Goal: Transaction & Acquisition: Obtain resource

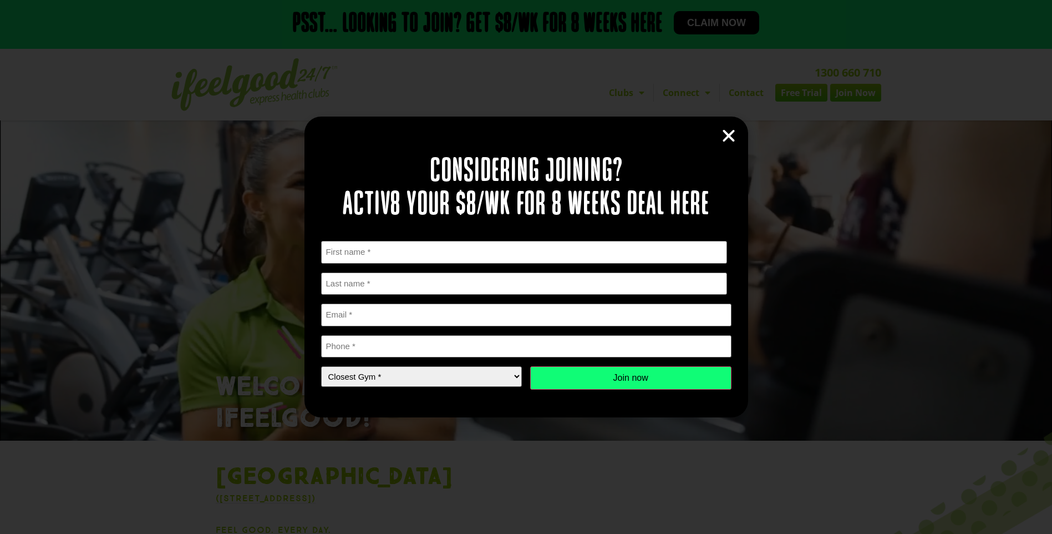
click at [729, 143] on icon "Close" at bounding box center [728, 136] width 17 height 17
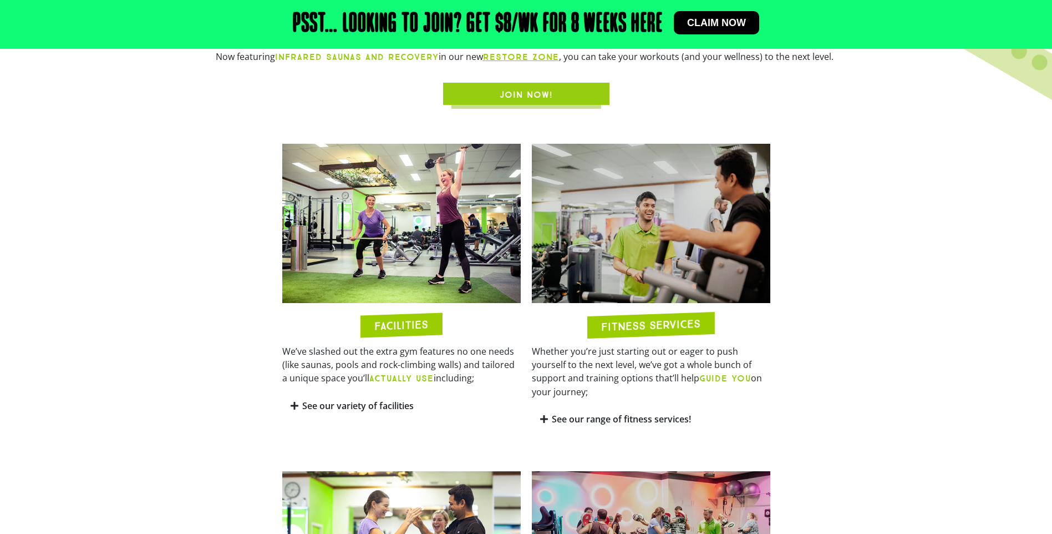
scroll to position [555, 0]
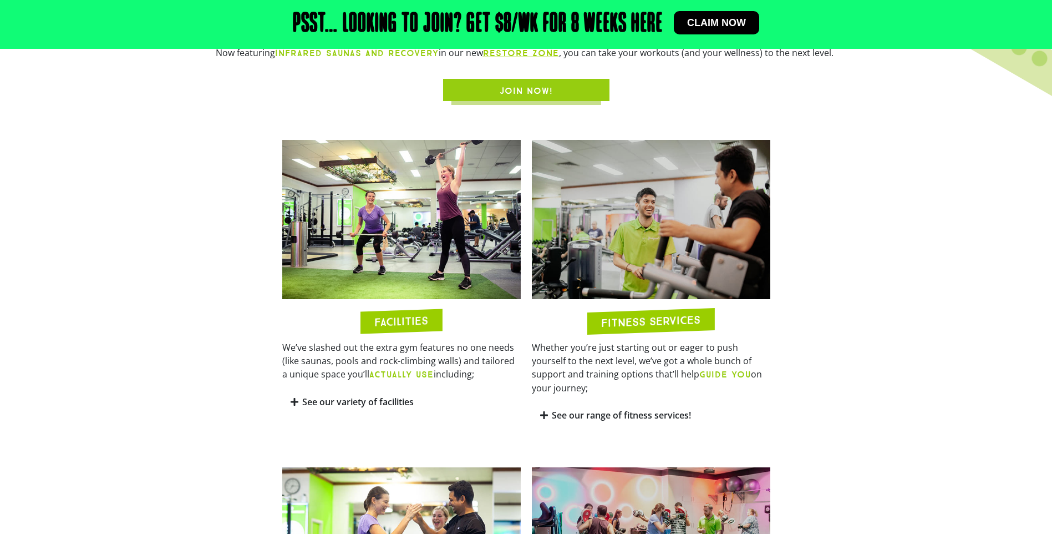
click at [362, 395] on link "See our variety of facilities" at bounding box center [357, 401] width 111 height 12
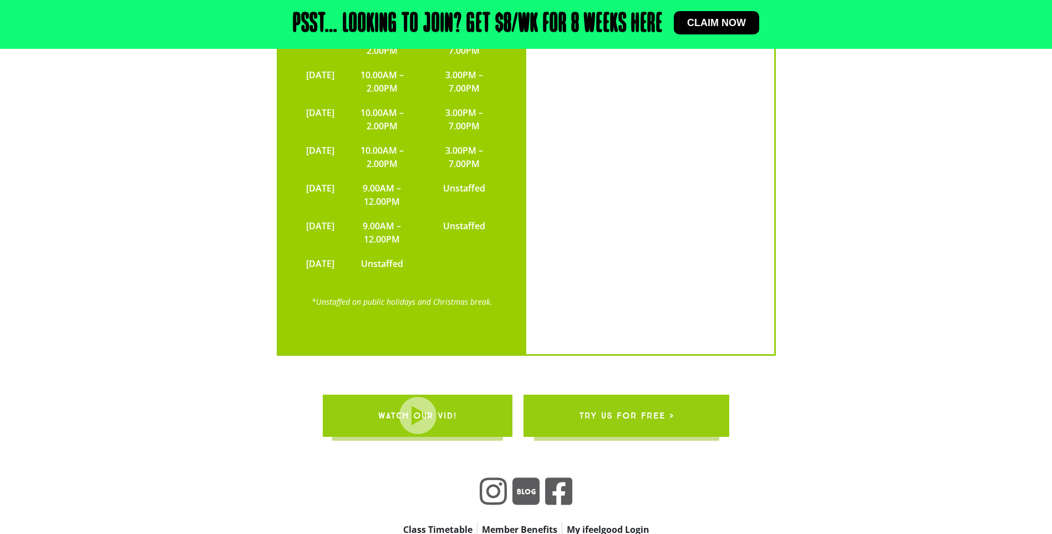
scroll to position [2982, 0]
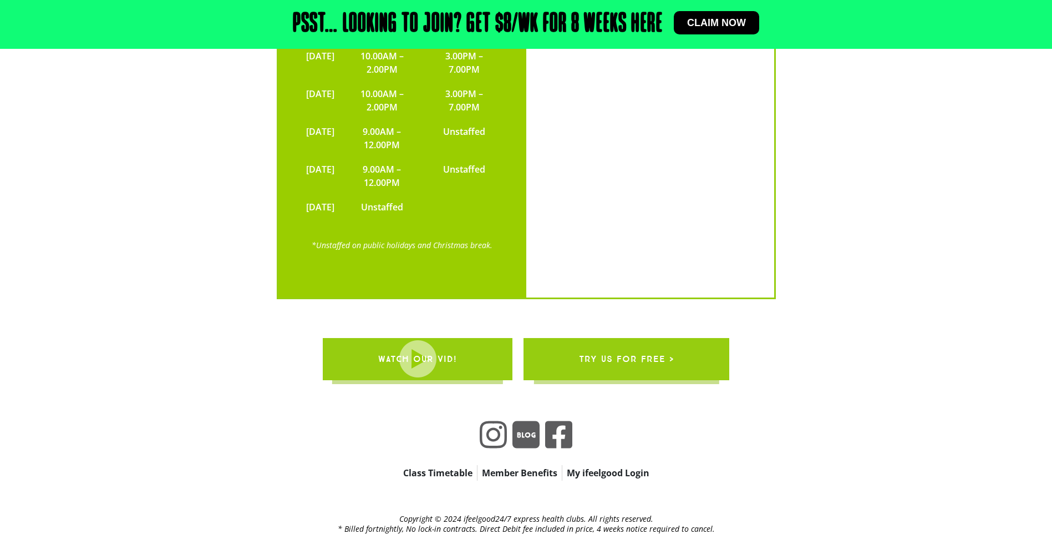
click at [648, 343] on span "try us for free >" at bounding box center [626, 358] width 95 height 31
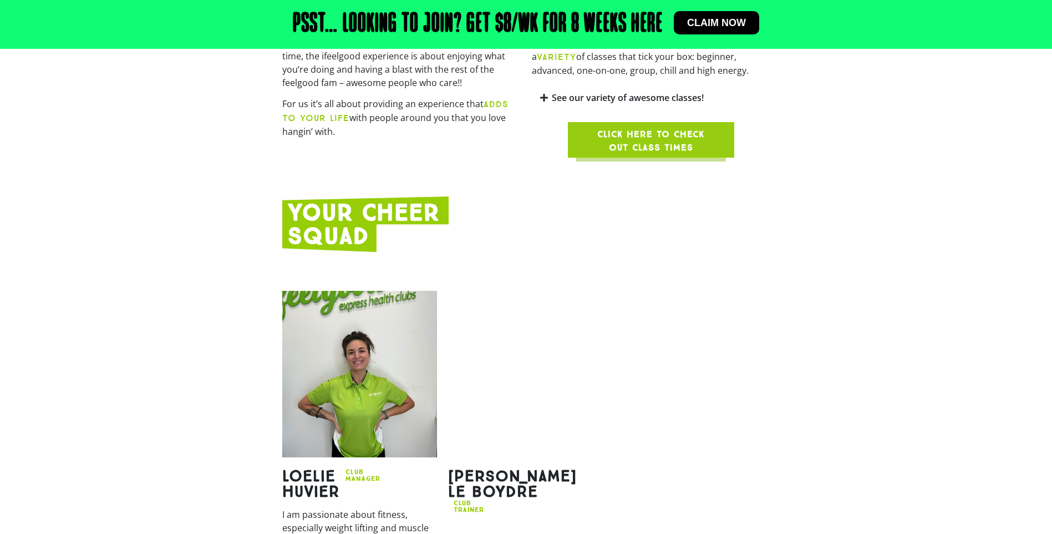
scroll to position [1374, 0]
